Goal: Navigation & Orientation: Find specific page/section

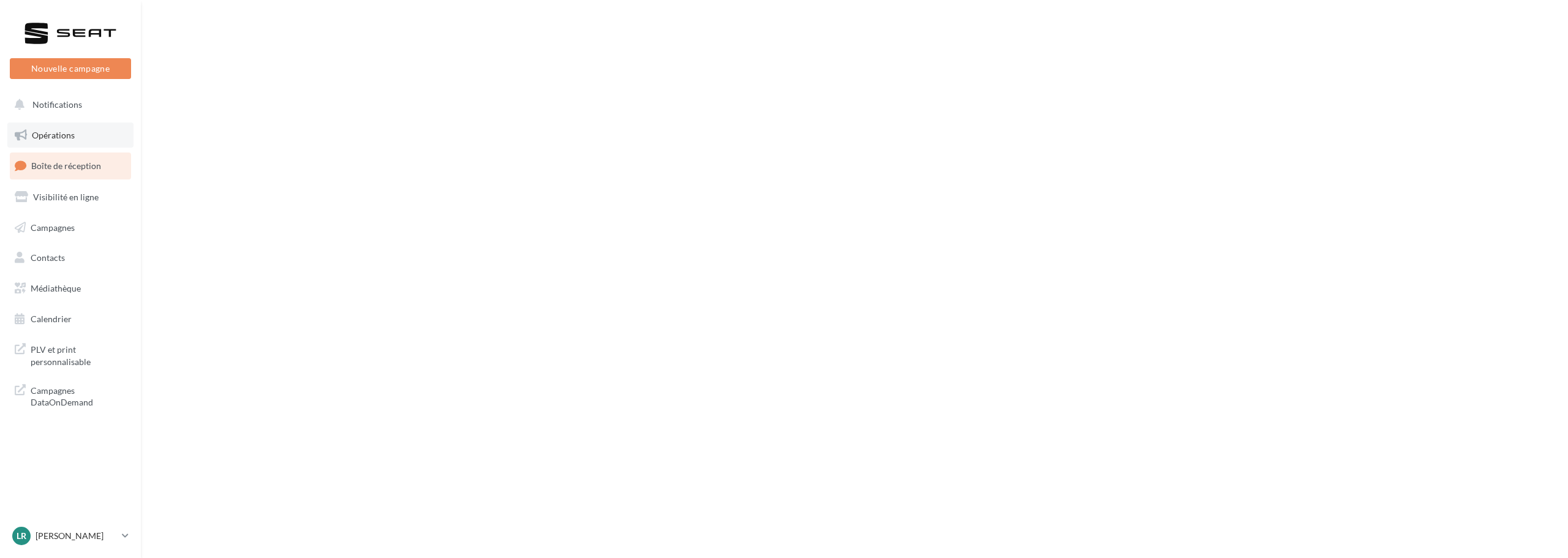
click at [81, 140] on link "Opérations" at bounding box center [70, 136] width 126 height 26
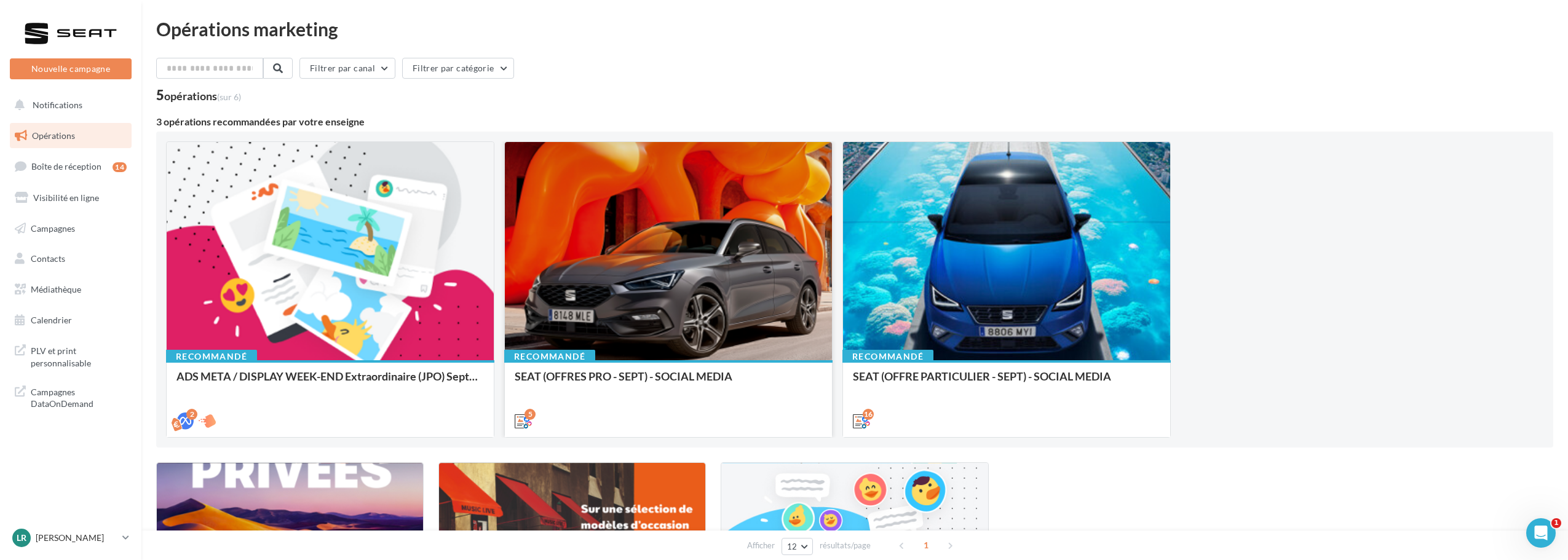
click at [671, 242] on div at bounding box center [668, 252] width 327 height 219
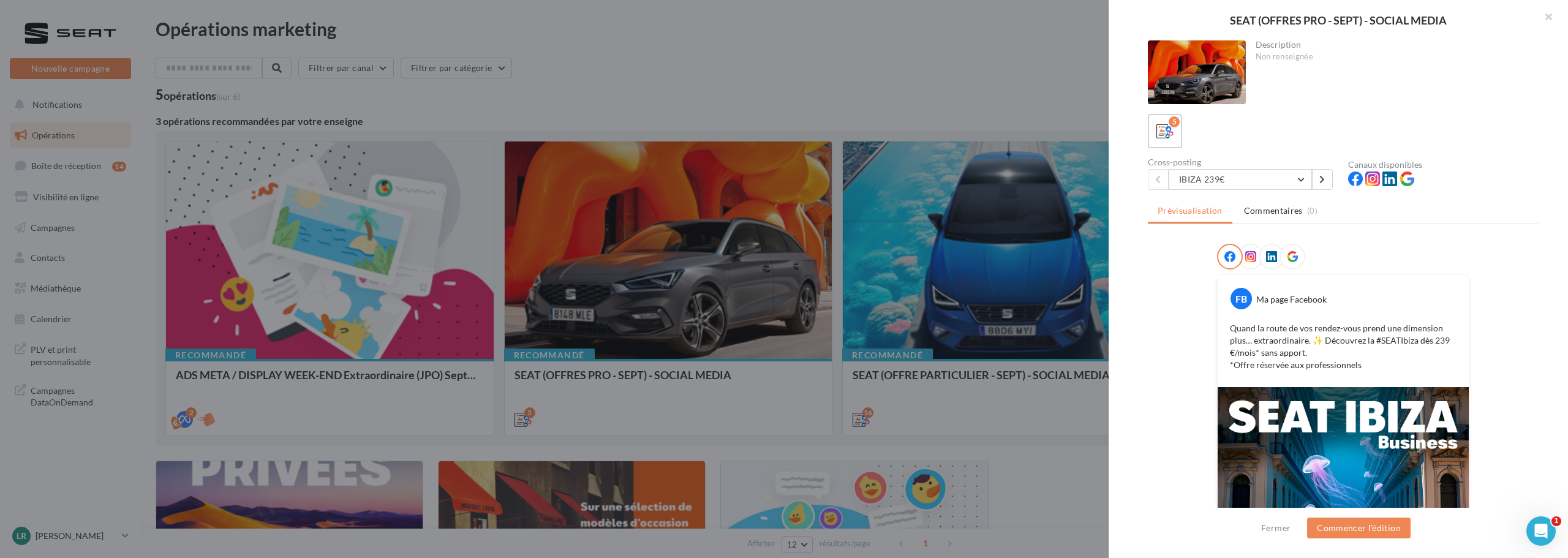
click at [1052, 241] on div at bounding box center [784, 279] width 1568 height 558
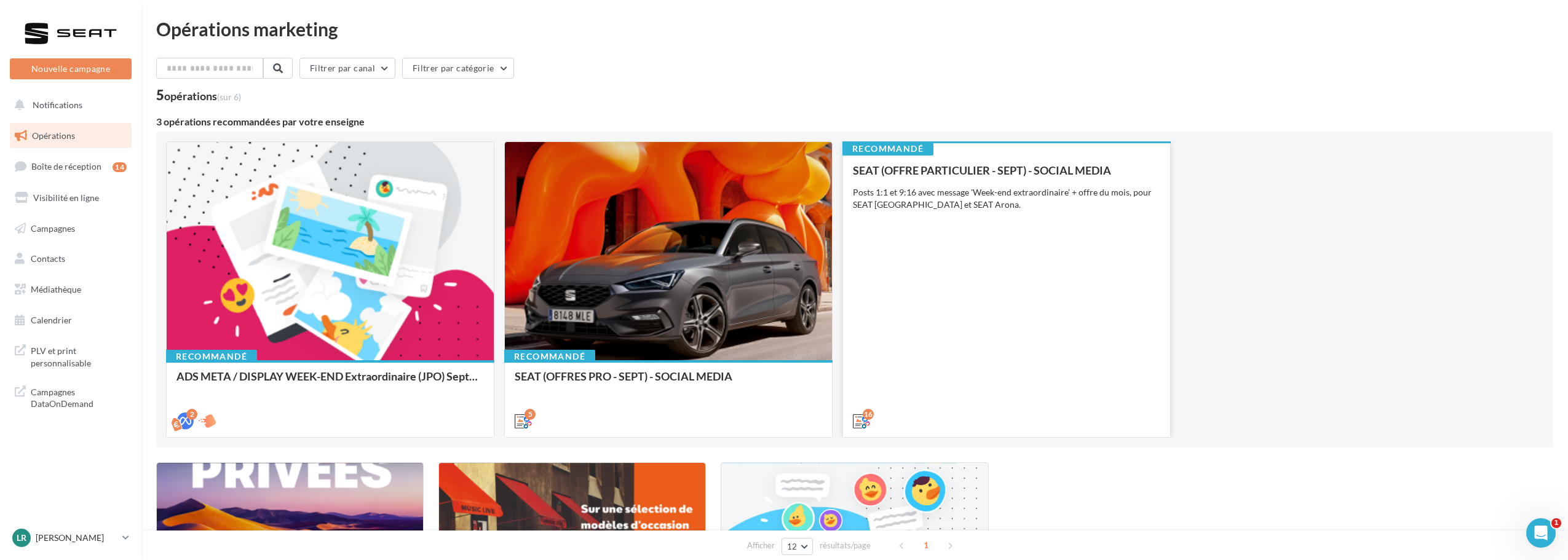
click at [1048, 240] on div "SEAT (OFFRE PARTICULIER - SEPT) - SOCIAL MEDIA Posts 1:1 et 9:16 avec message '…" at bounding box center [1006, 294] width 307 height 262
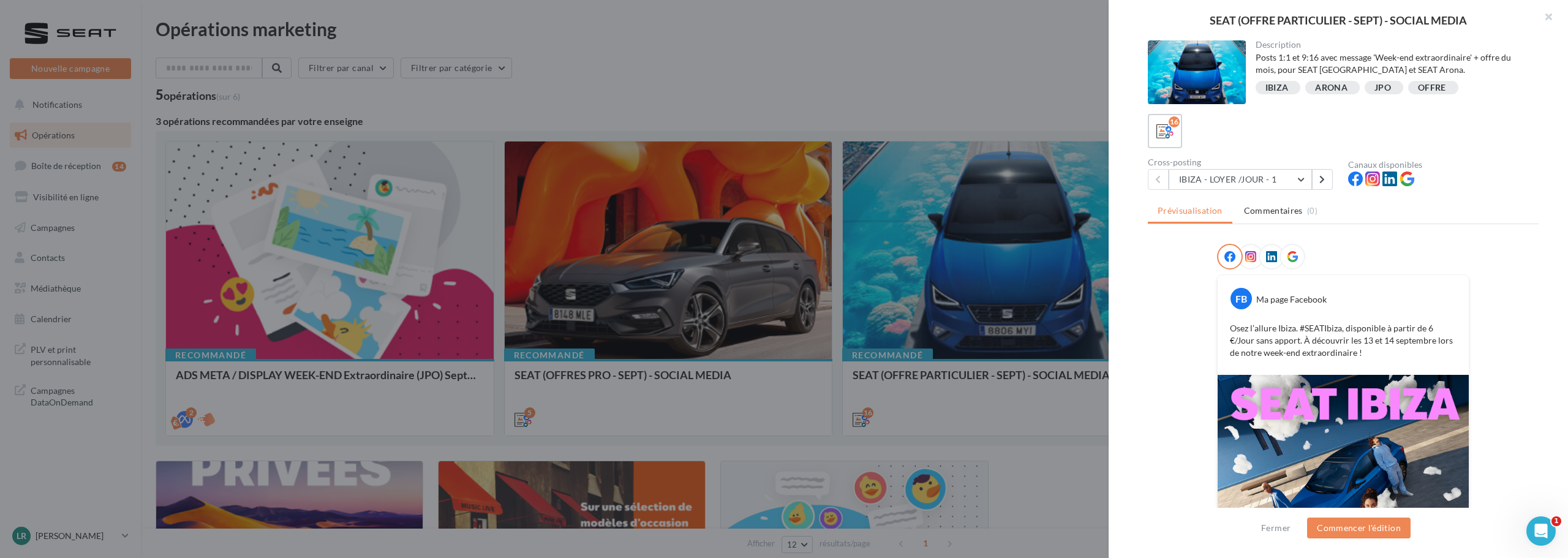
click at [1372, 459] on img at bounding box center [1343, 500] width 251 height 251
click at [1306, 427] on img at bounding box center [1343, 500] width 251 height 251
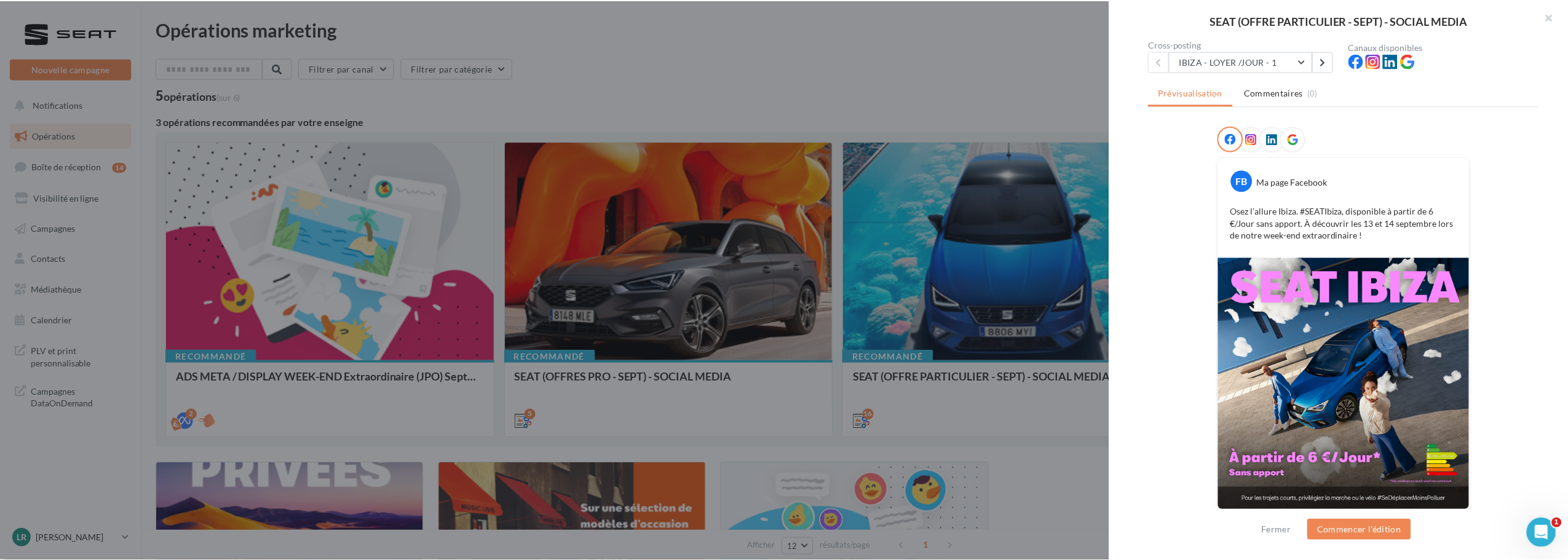
scroll to position [124, 0]
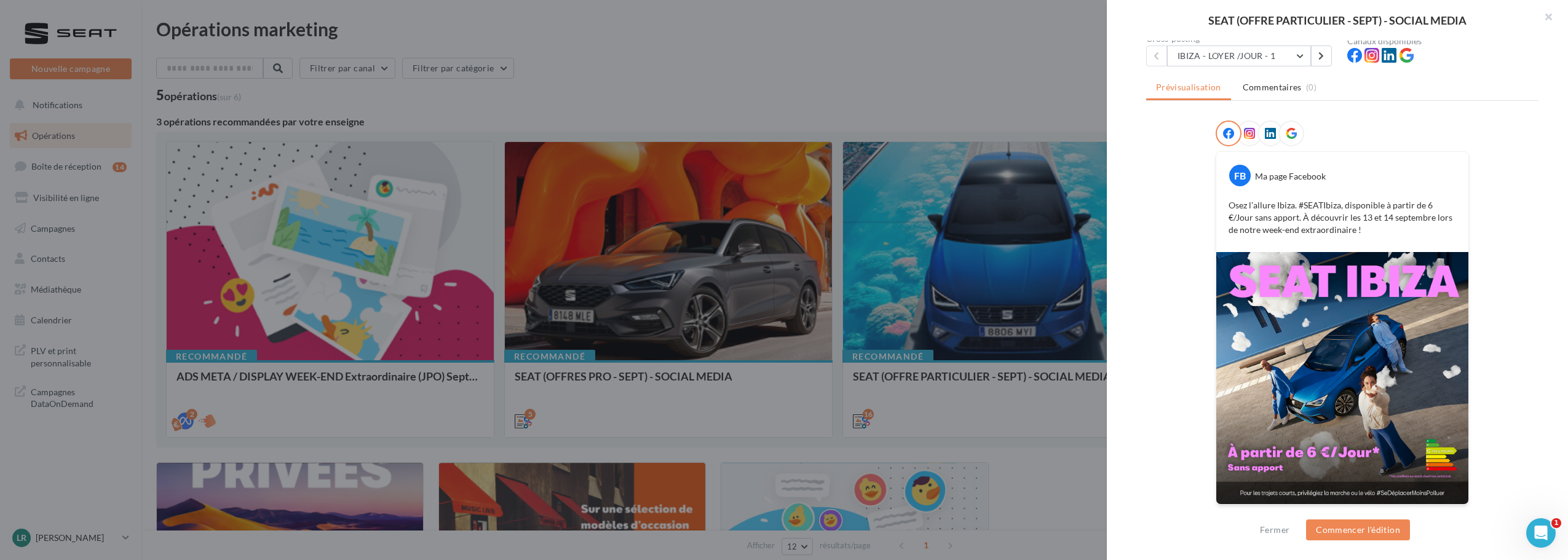
click at [962, 340] on div at bounding box center [784, 280] width 1568 height 560
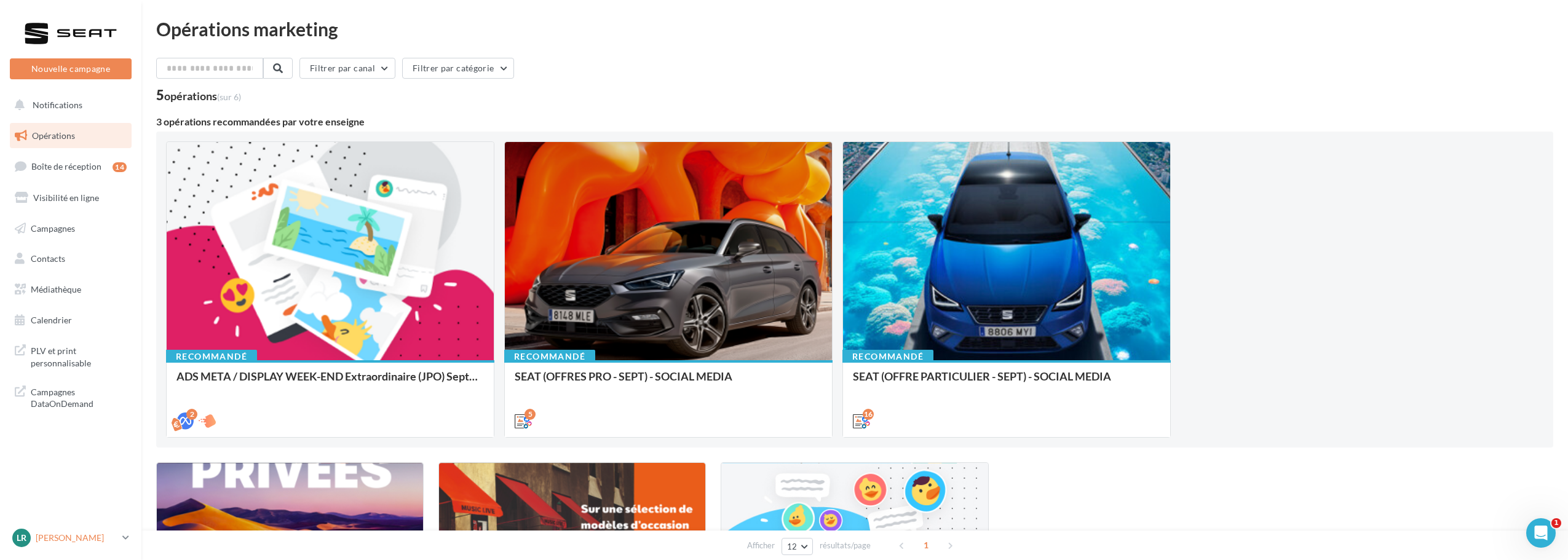
click at [56, 535] on p "[PERSON_NAME]" at bounding box center [76, 537] width 82 height 12
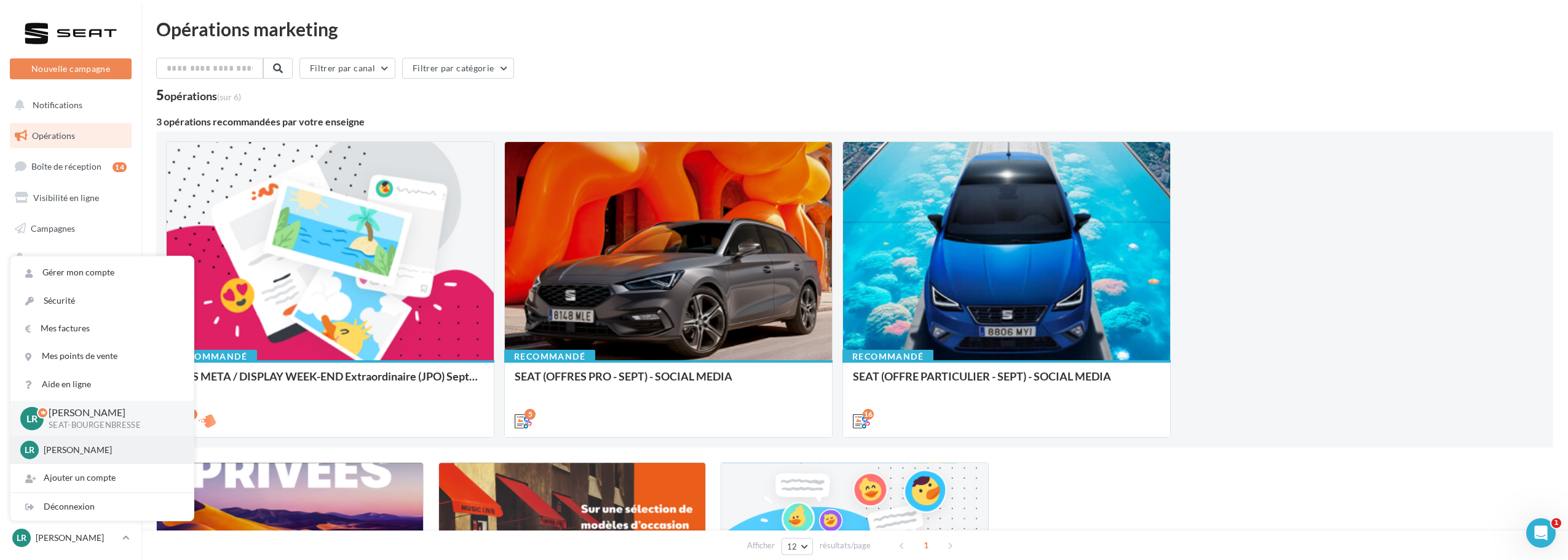
click at [82, 440] on div "LR LEONIE ROUX SEAT-ARBENT" at bounding box center [103, 449] width 164 height 19
